Goal: Information Seeking & Learning: Learn about a topic

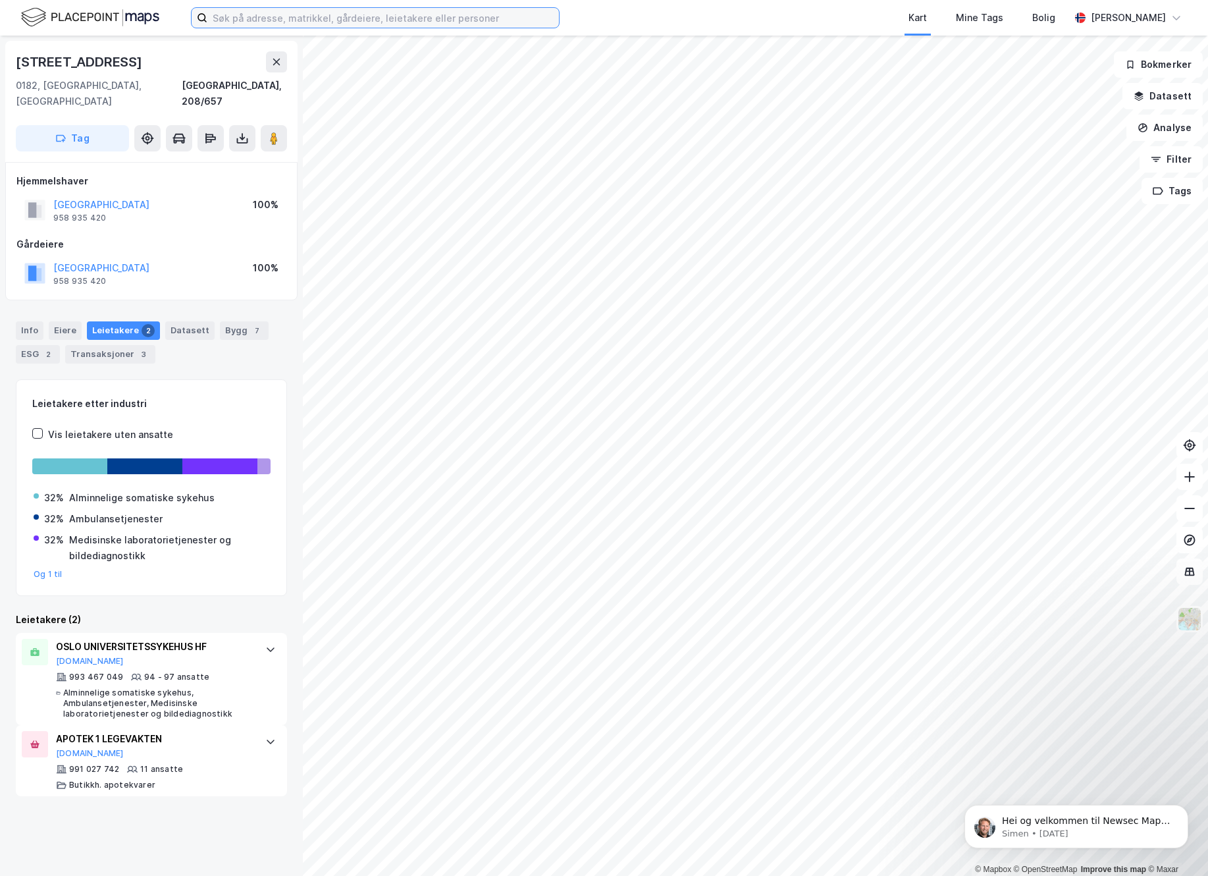
click at [315, 13] on input at bounding box center [383, 18] width 352 height 20
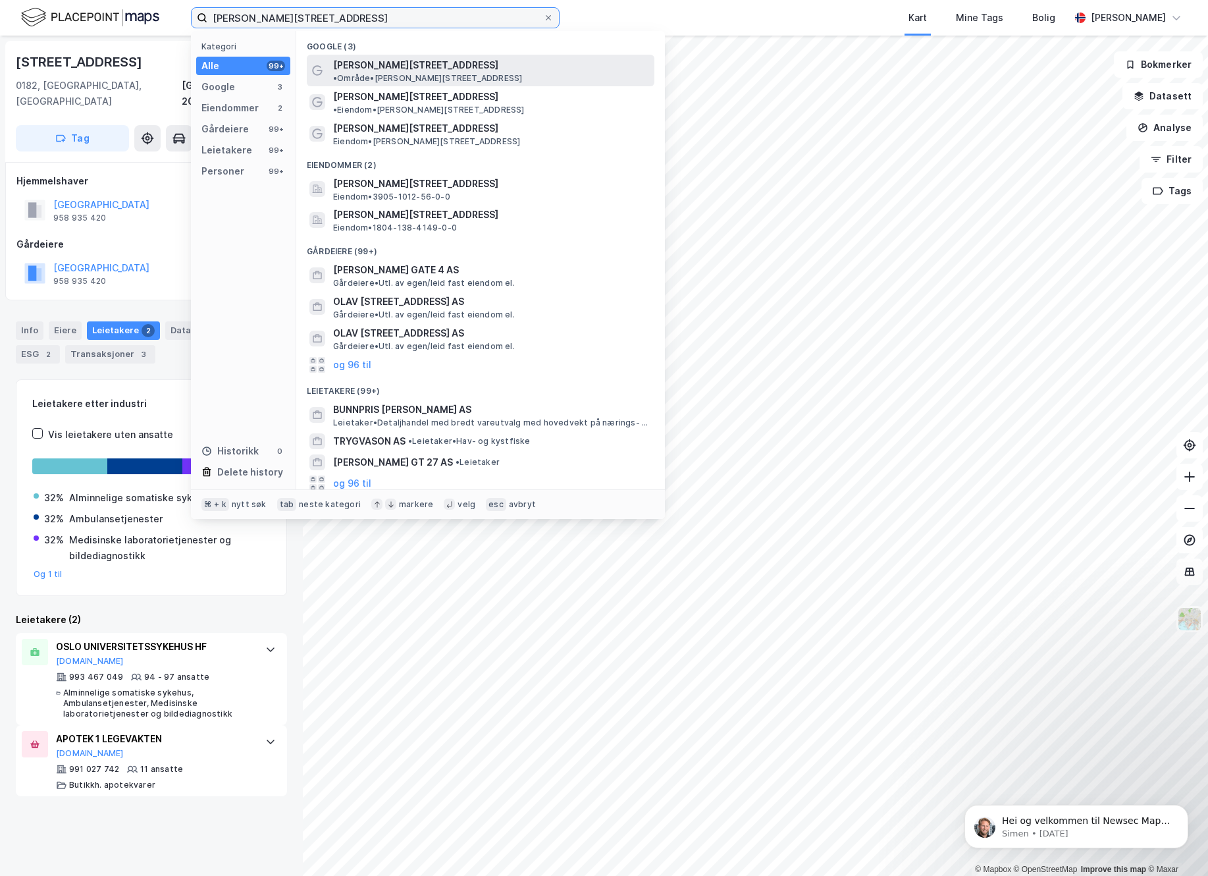
type input "[PERSON_NAME][STREET_ADDRESS]"
click at [378, 63] on span "[PERSON_NAME][STREET_ADDRESS]" at bounding box center [415, 65] width 165 height 16
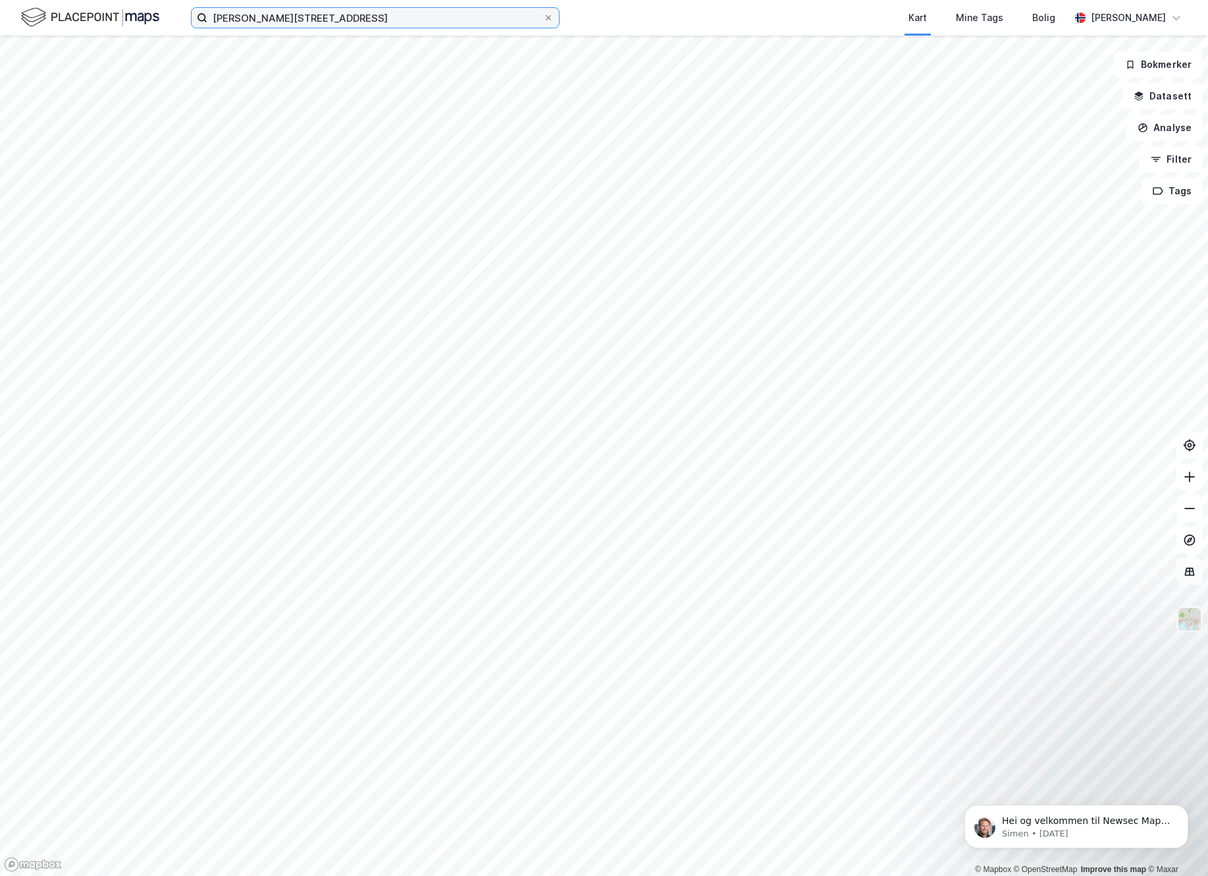
click at [350, 14] on input "[PERSON_NAME][STREET_ADDRESS]" at bounding box center [375, 18] width 336 height 20
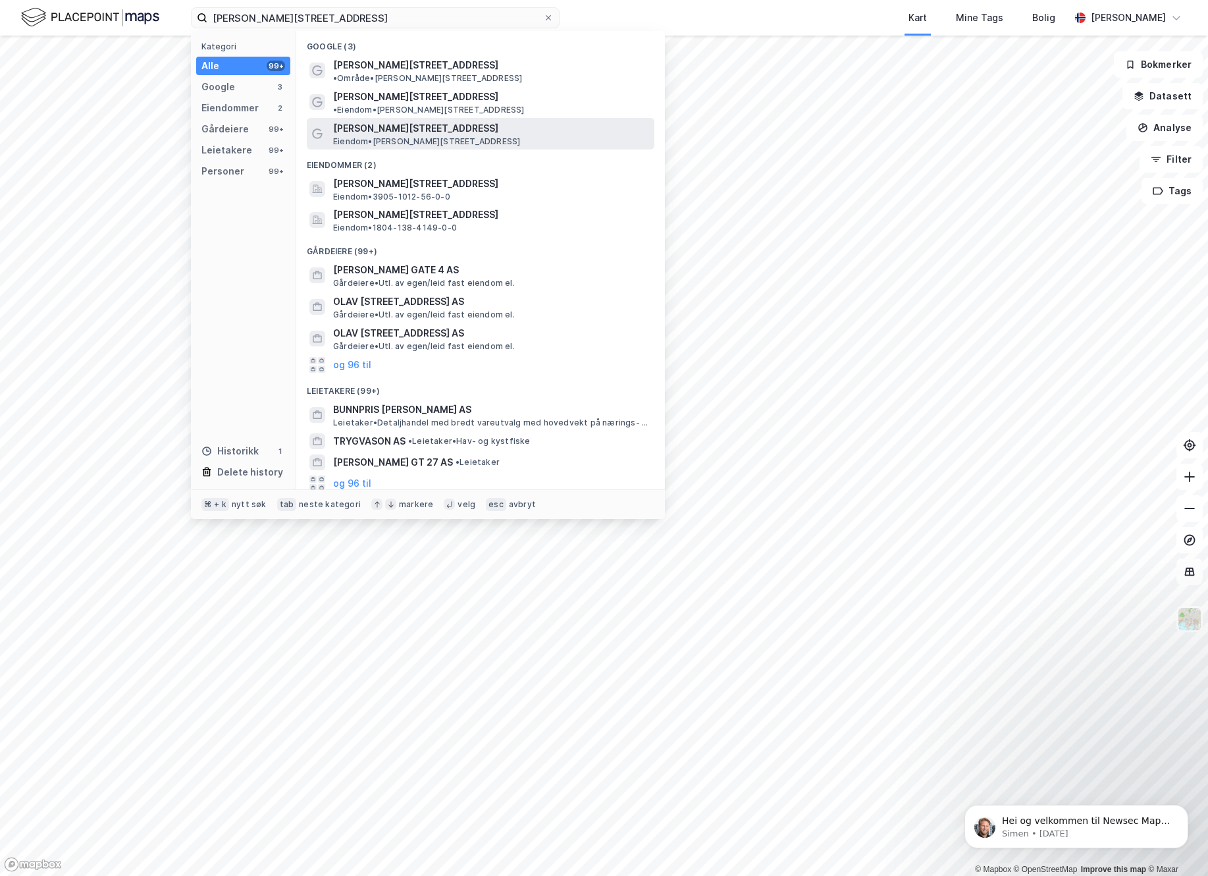
click at [344, 136] on span "Eiendom • [STREET_ADDRESS]" at bounding box center [426, 141] width 187 height 11
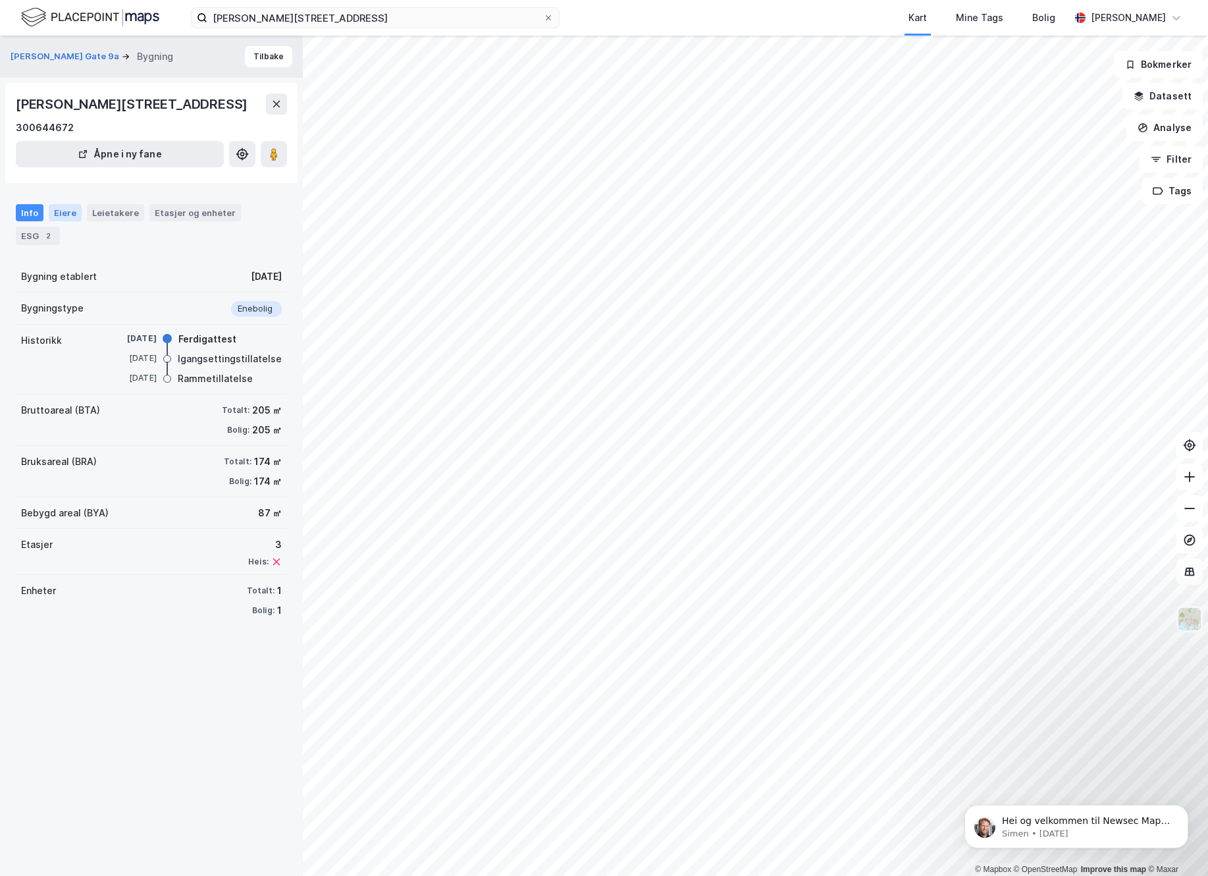
click at [59, 221] on div "Eiere" at bounding box center [65, 212] width 33 height 17
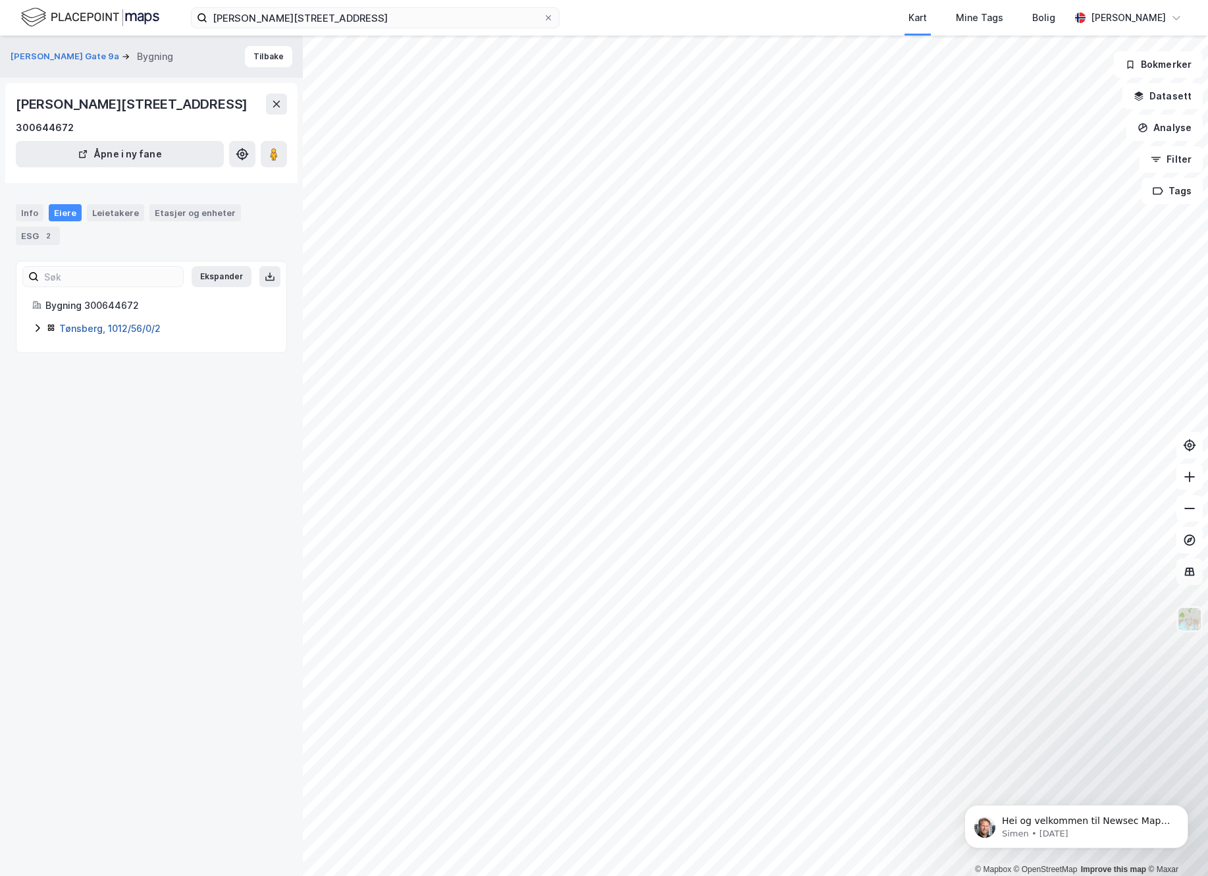
click at [116, 334] on link "Tønsberg, 1012/56/0/2" at bounding box center [109, 328] width 101 height 11
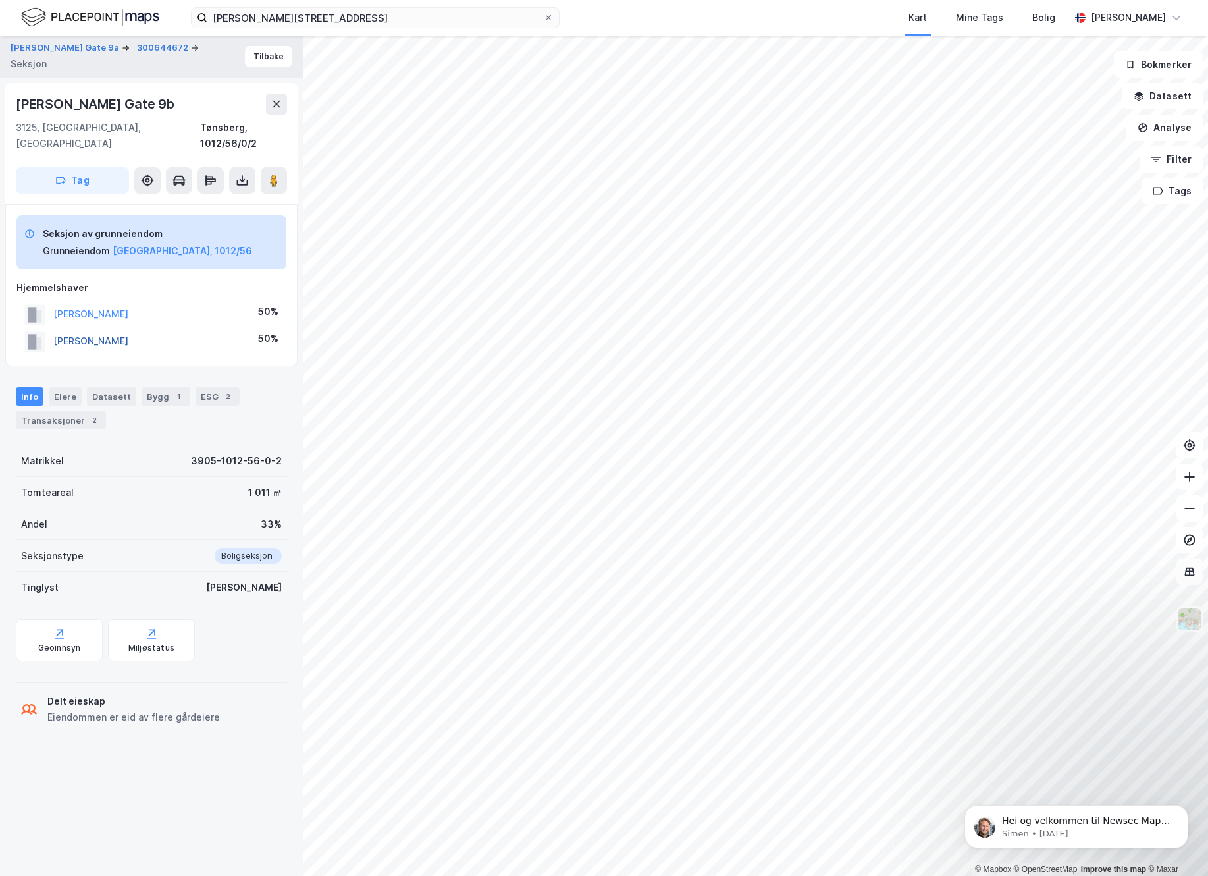
drag, startPoint x: 165, startPoint y: 330, endPoint x: 119, endPoint y: 326, distance: 46.3
click at [119, 328] on div "[PERSON_NAME] 50%" at bounding box center [151, 341] width 270 height 27
click at [203, 328] on div "[PERSON_NAME] 50%" at bounding box center [151, 341] width 270 height 27
click at [0, 0] on button "[PERSON_NAME]" at bounding box center [0, 0] width 0 height 0
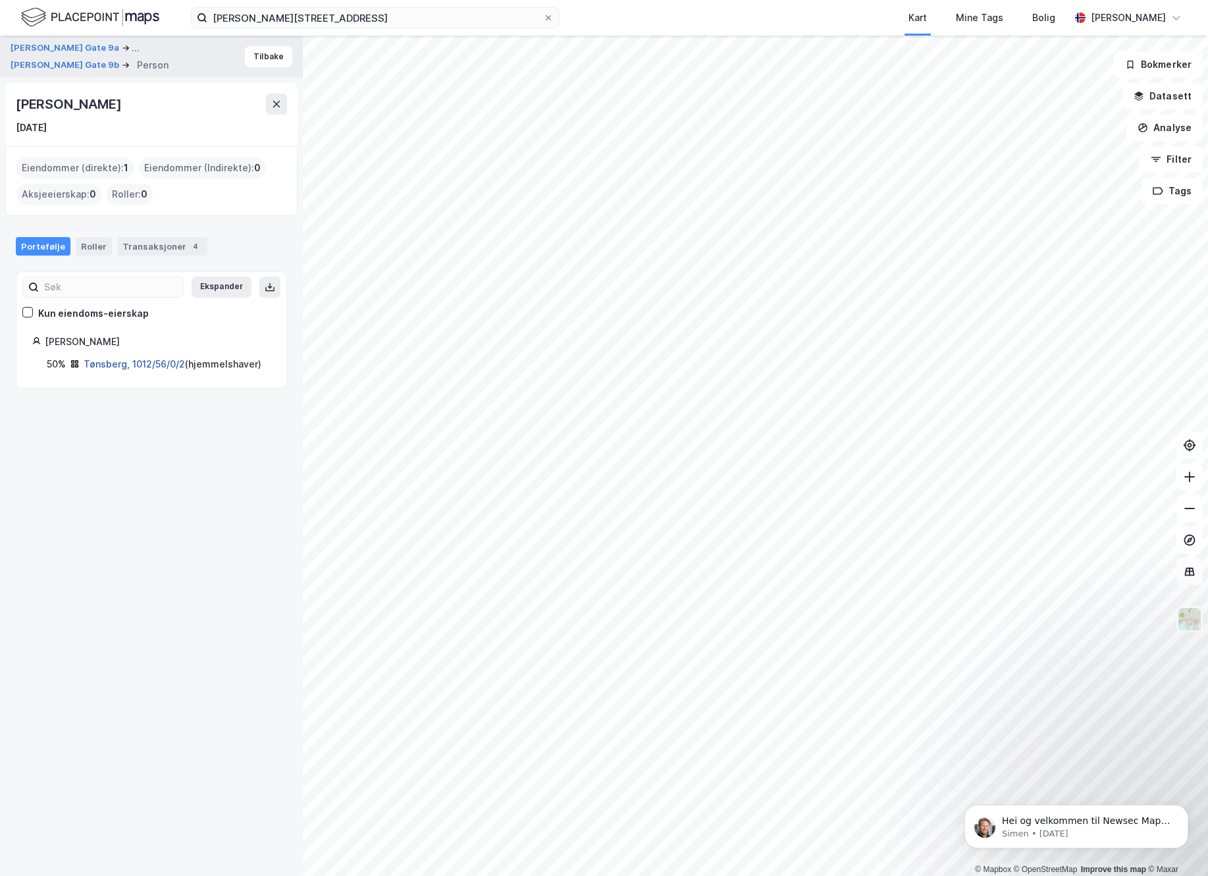
click at [121, 364] on link "Tønsberg, 1012/56/0/2" at bounding box center [134, 363] width 101 height 11
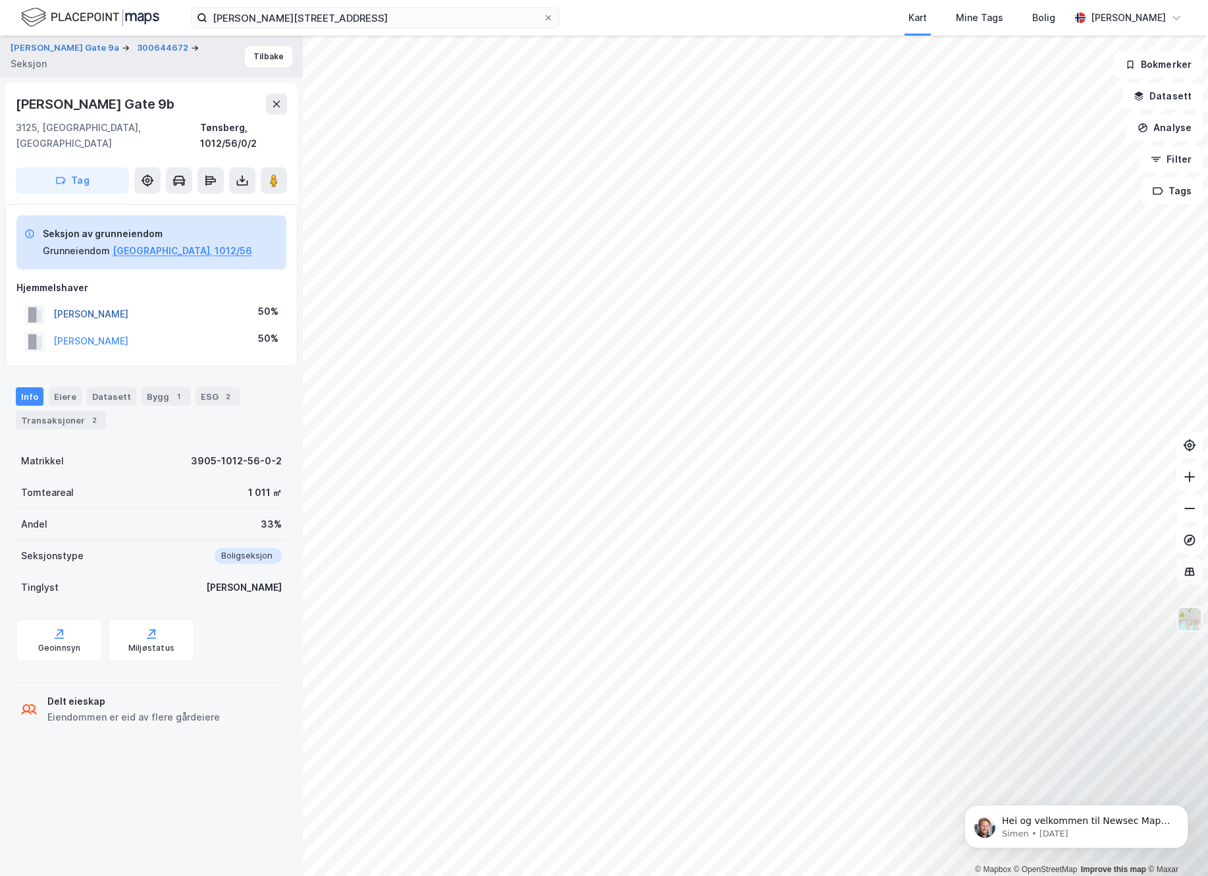
click at [0, 0] on button "[PERSON_NAME]" at bounding box center [0, 0] width 0 height 0
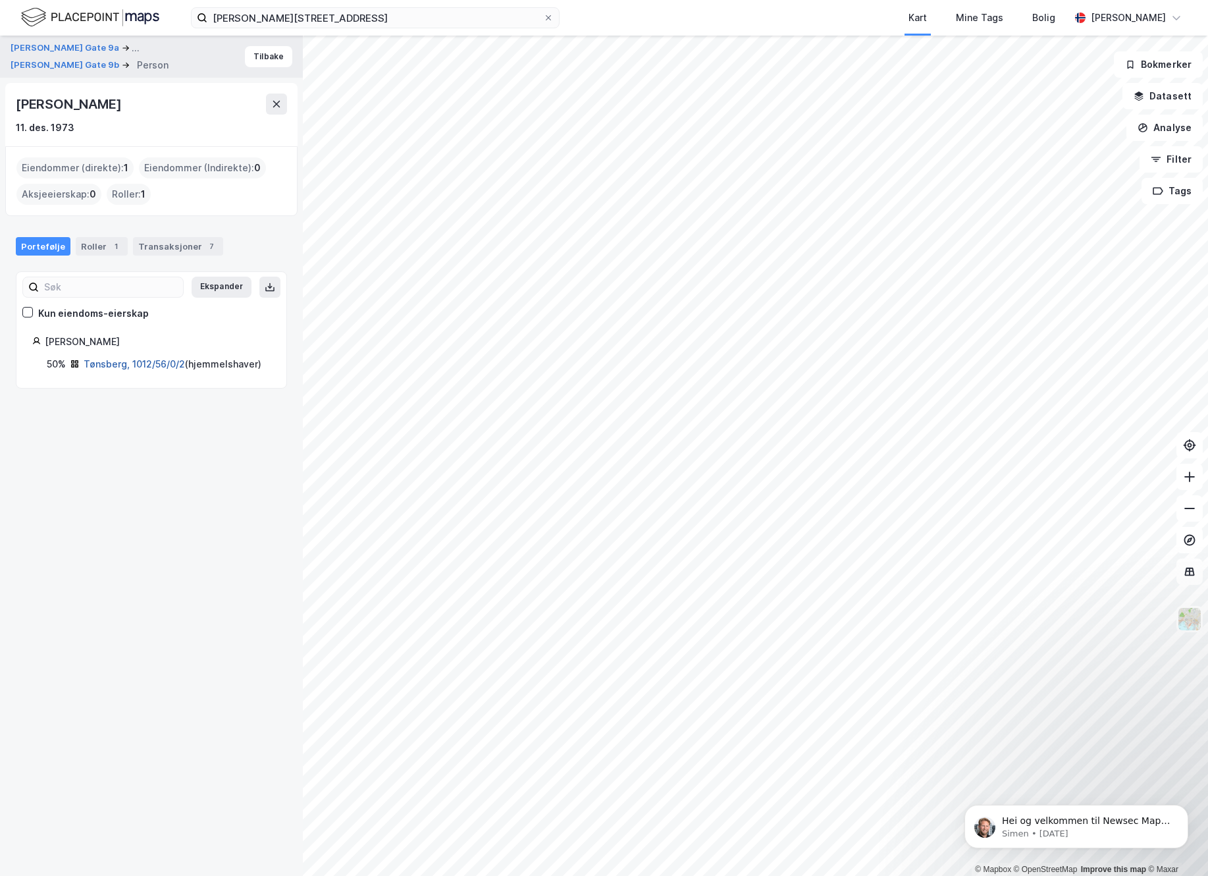
click at [128, 367] on link "Tønsberg, 1012/56/0/2" at bounding box center [134, 363] width 101 height 11
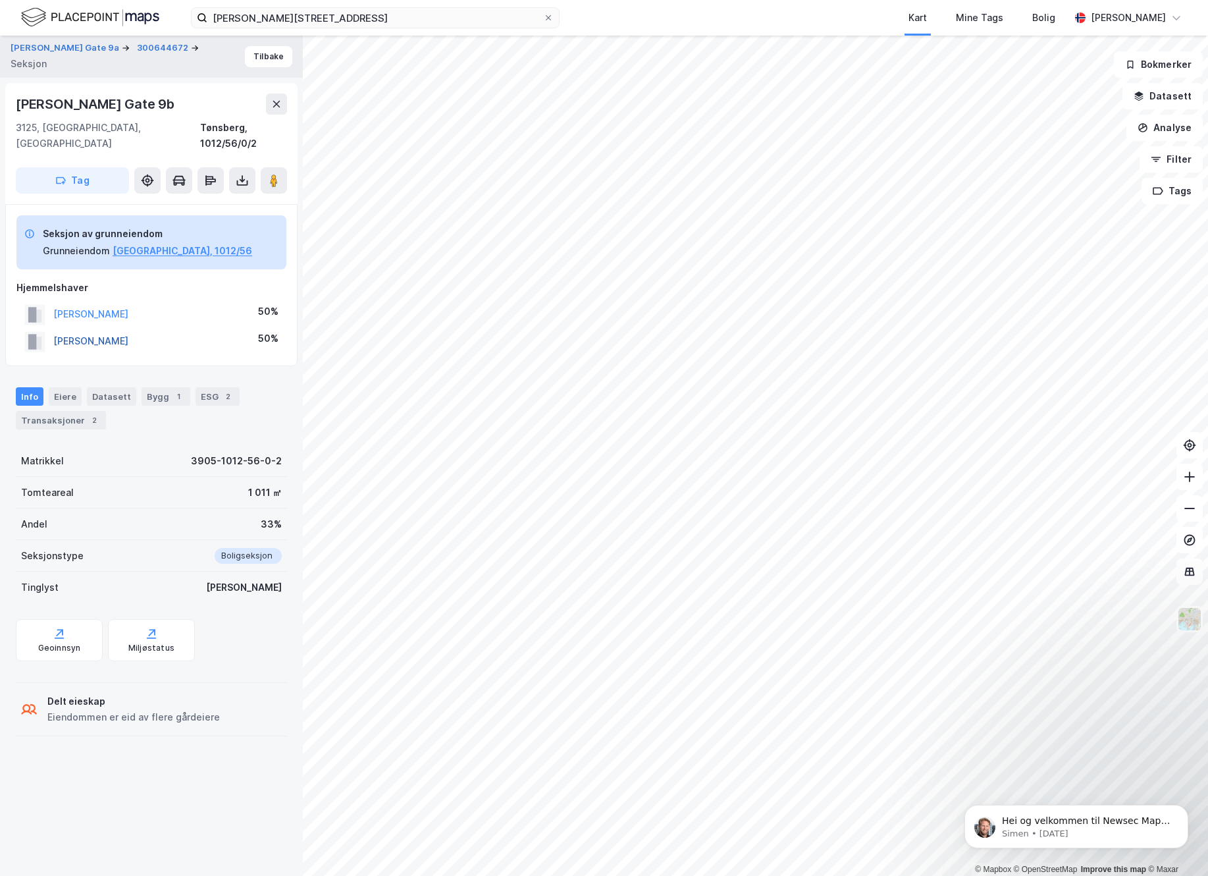
click at [0, 0] on button "[PERSON_NAME]" at bounding box center [0, 0] width 0 height 0
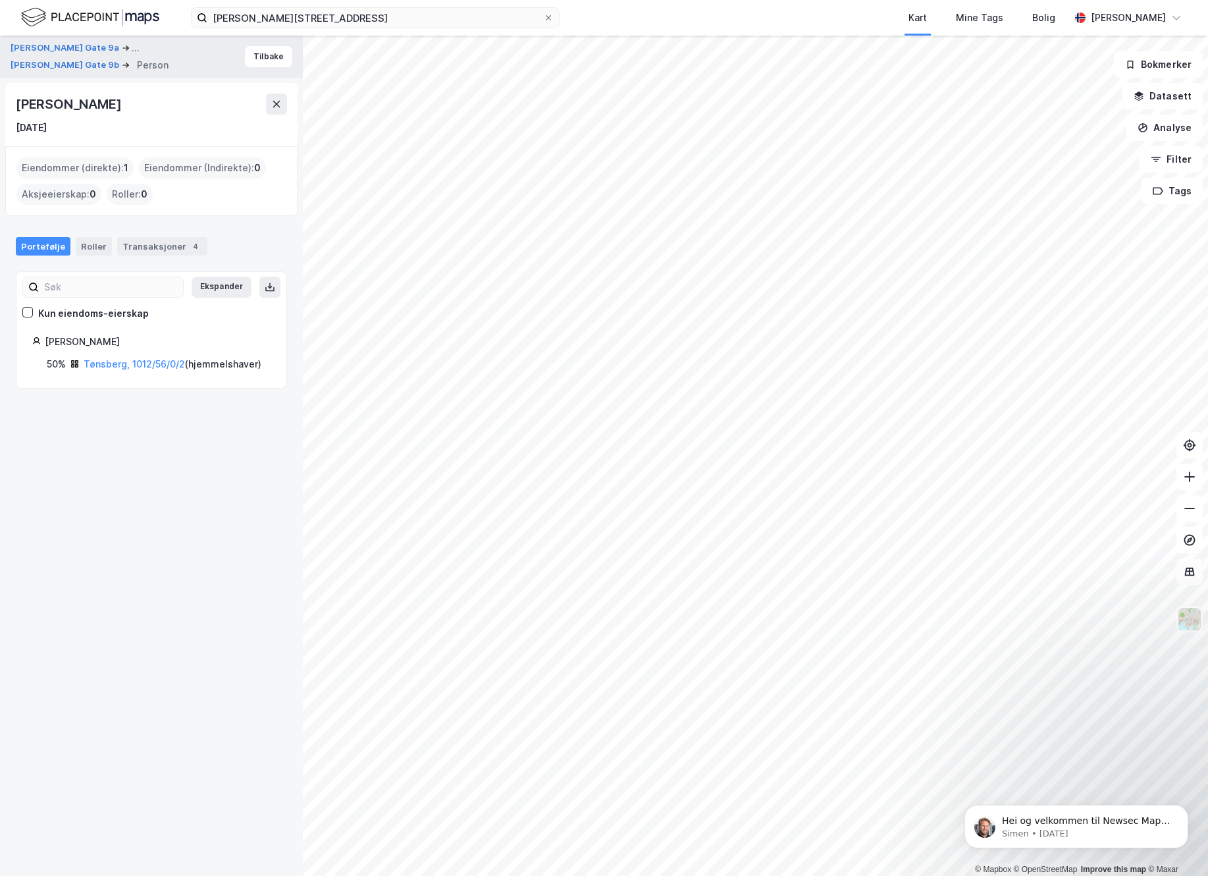
click at [87, 164] on div "Eiendommer (direkte) : 1" at bounding box center [74, 167] width 117 height 21
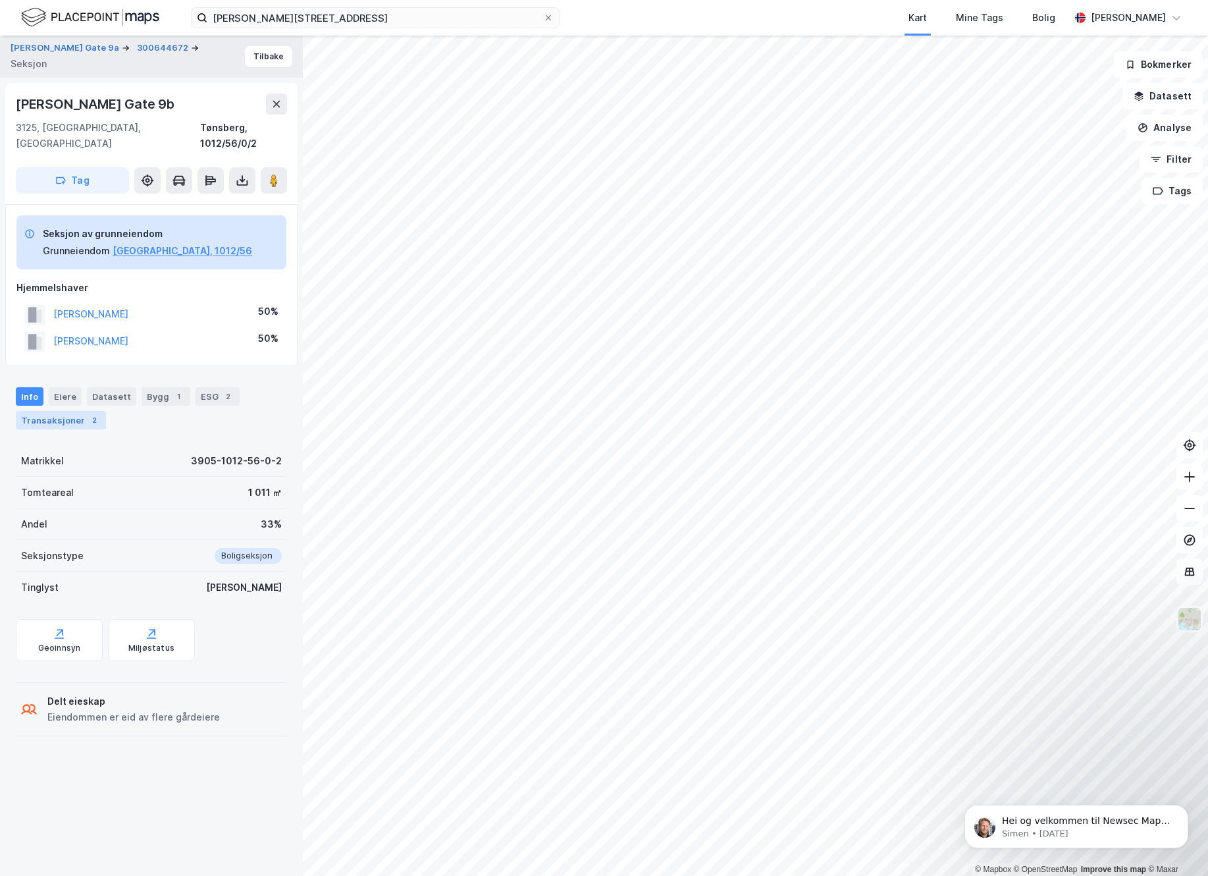
click at [58, 411] on div "Transaksjoner 2" at bounding box center [61, 420] width 90 height 18
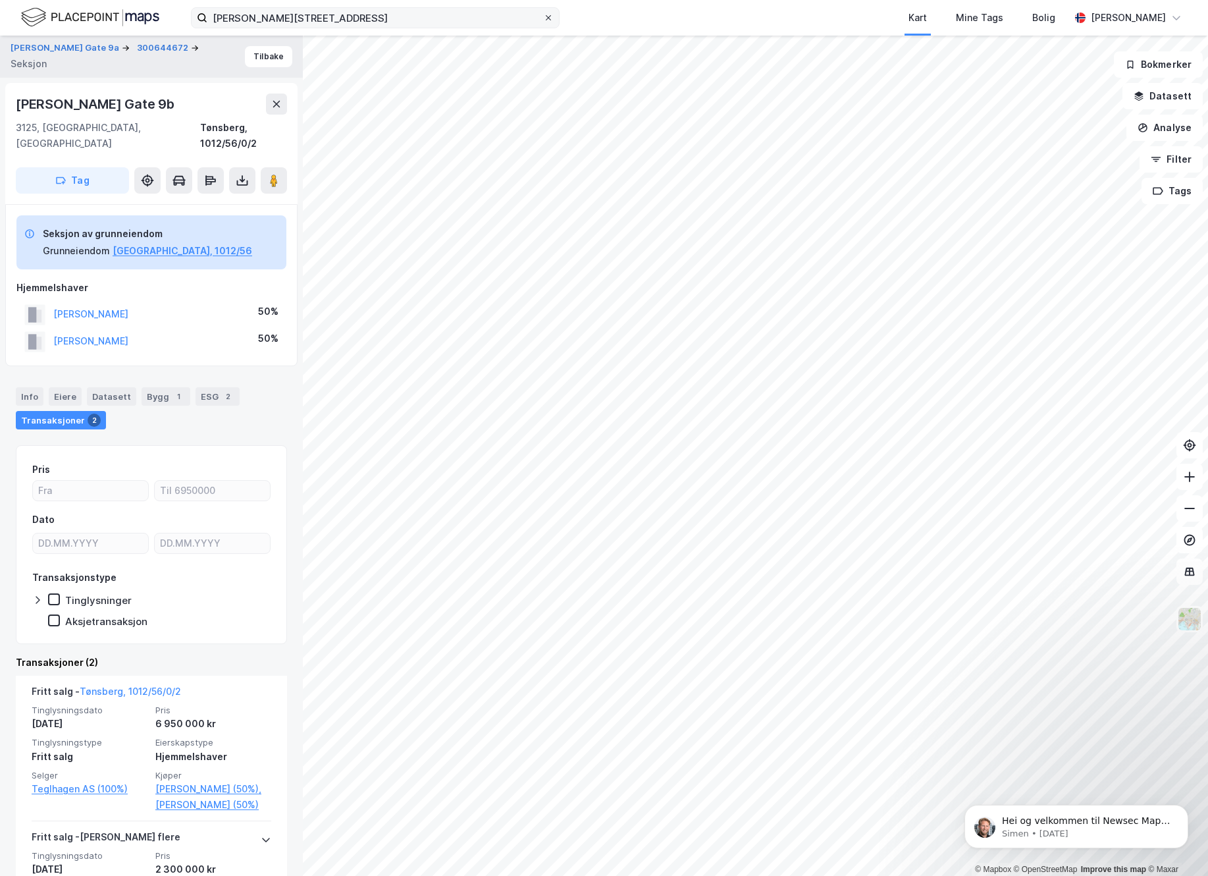
click at [547, 18] on icon at bounding box center [549, 18] width 8 height 8
click at [543, 18] on input "[PERSON_NAME][STREET_ADDRESS]" at bounding box center [375, 18] width 336 height 20
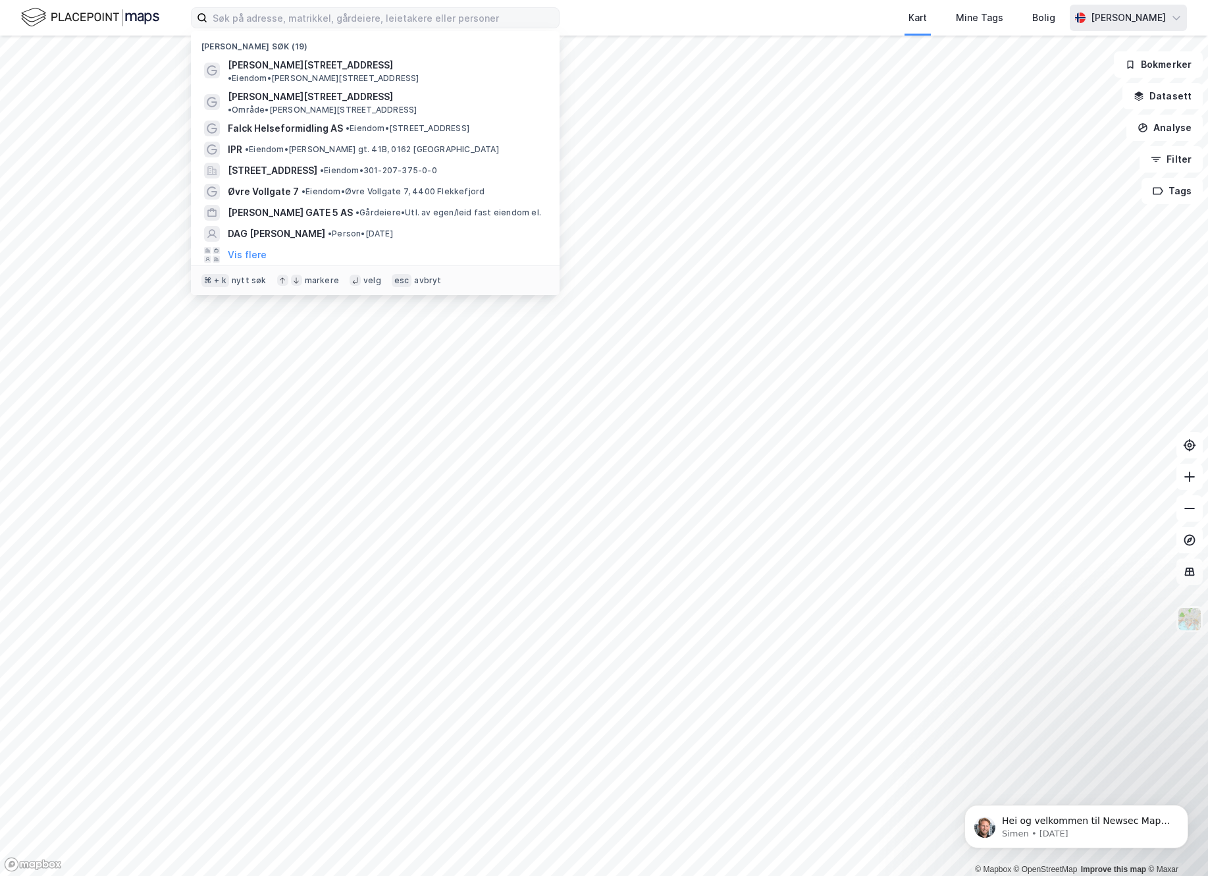
click at [1181, 13] on icon at bounding box center [1177, 18] width 11 height 11
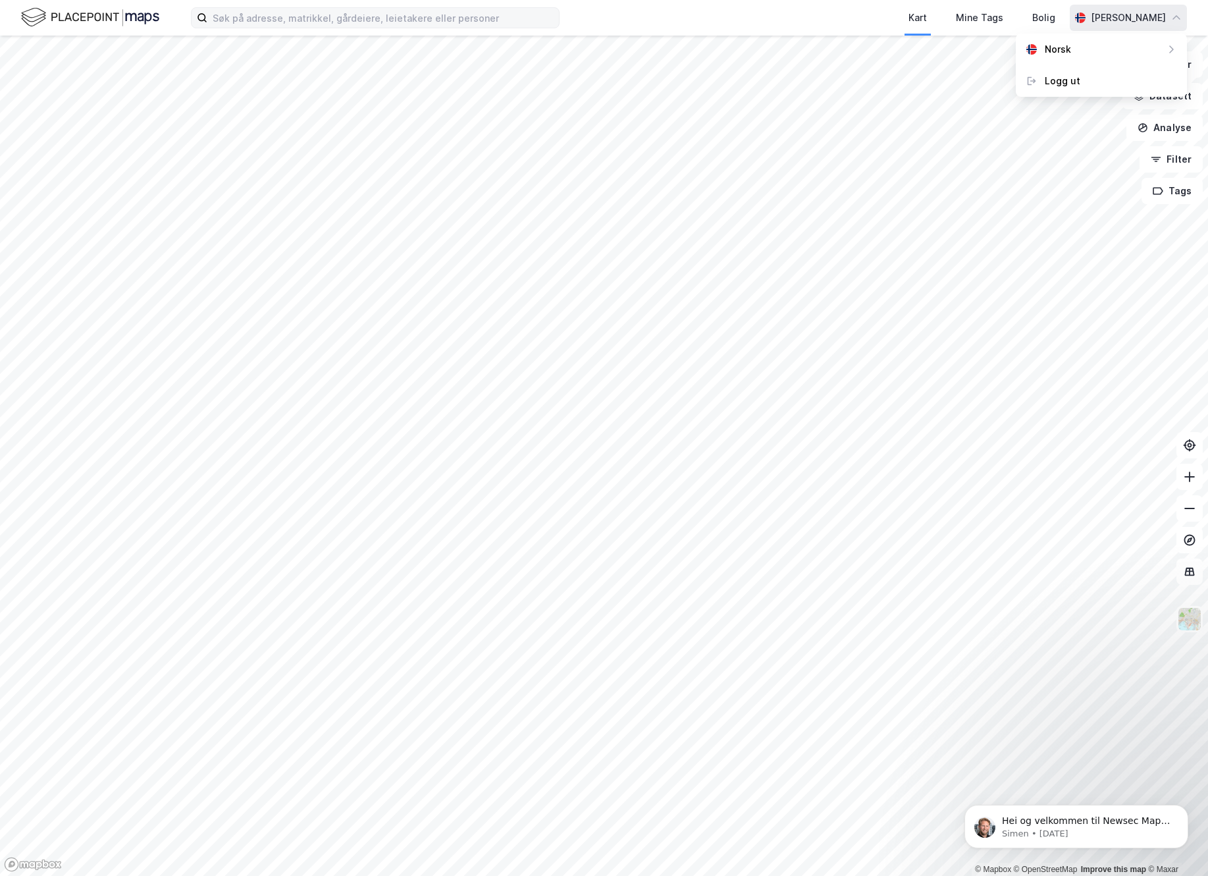
click at [637, 2] on div "Kart Mine Tags Bolig" at bounding box center [846, 18] width 447 height 36
